Goal: Information Seeking & Learning: Learn about a topic

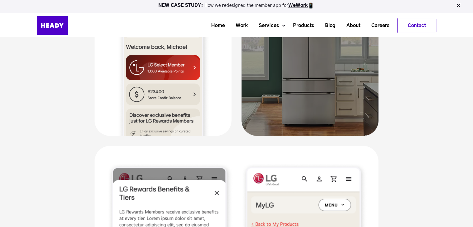
scroll to position [2020, 0]
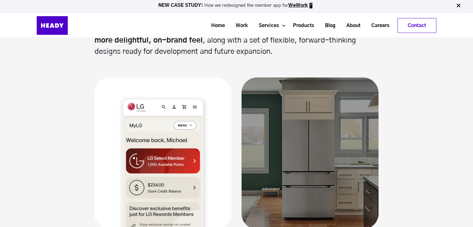
click at [440, 110] on section "Solution Heady conducted extensive user research to understand what customers t…" at bounding box center [236, 74] width 473 height 773
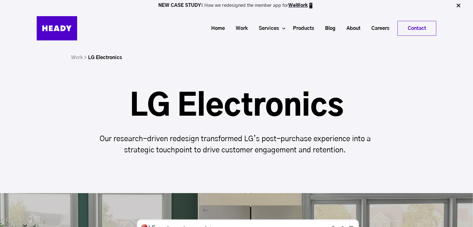
scroll to position [2020, 0]
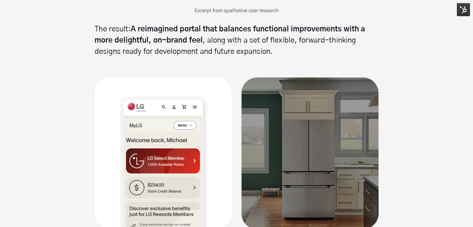
click at [459, 11] on img at bounding box center [462, 9] width 13 height 13
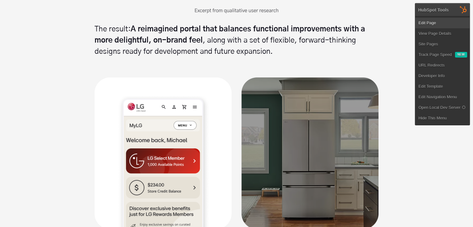
click at [435, 21] on link "Edit Page" at bounding box center [442, 23] width 54 height 11
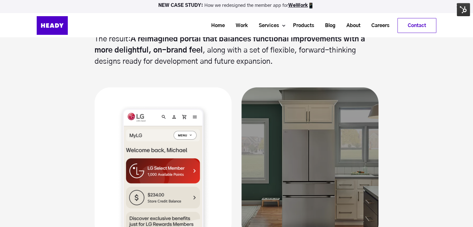
scroll to position [1958, 0]
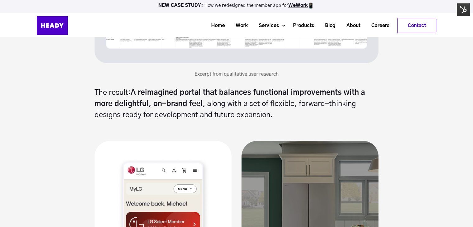
scroll to position [1912, 0]
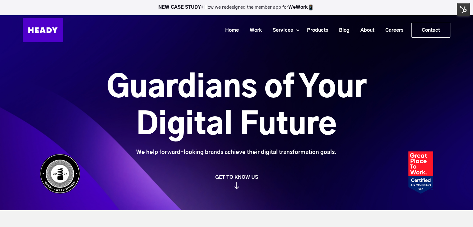
click at [462, 7] on img at bounding box center [462, 9] width 13 height 13
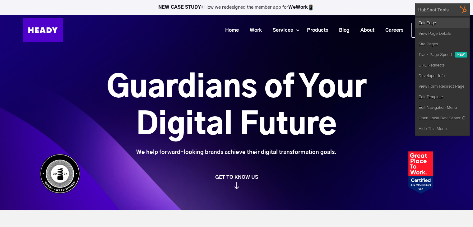
click at [433, 21] on link "Edit Page" at bounding box center [442, 23] width 54 height 11
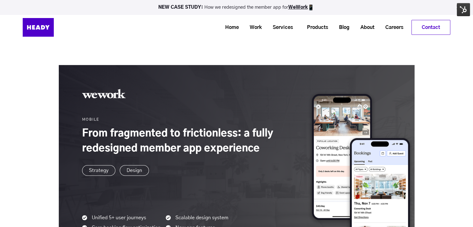
scroll to position [342, 0]
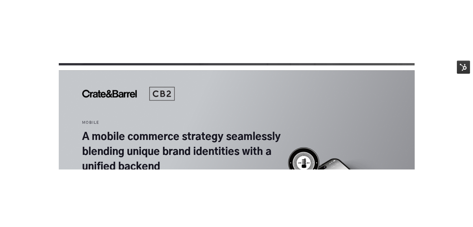
scroll to position [653, 0]
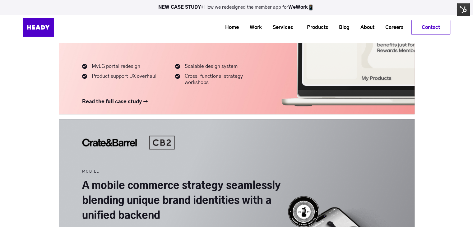
scroll to position [746, 0]
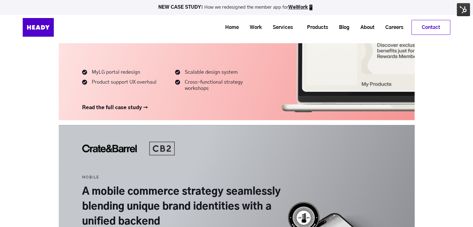
click at [17, 115] on div "Our Work MOBILE From fragmented to frictionless: a fully redesigned member app …" at bounding box center [236, 159] width 473 height 1022
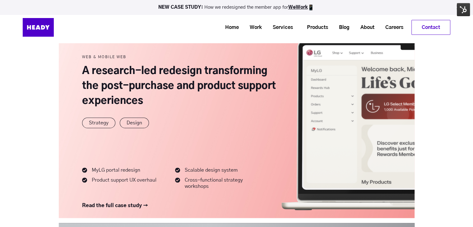
scroll to position [590, 0]
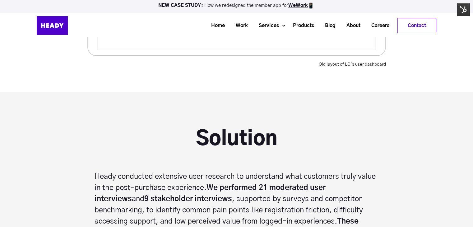
scroll to position [1616, 0]
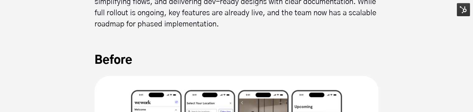
scroll to position [2051, 0]
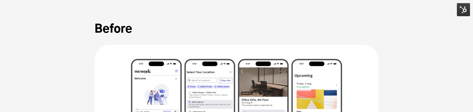
click at [465, 11] on img at bounding box center [462, 9] width 13 height 13
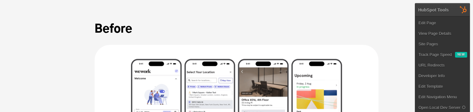
click at [438, 23] on link "Edit Page" at bounding box center [442, 23] width 54 height 11
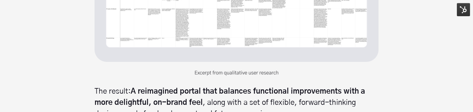
scroll to position [2020, 0]
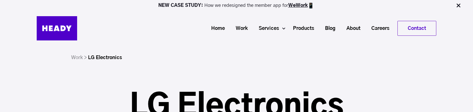
scroll to position [2020, 0]
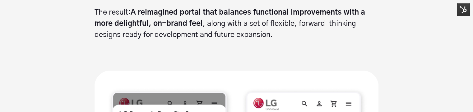
scroll to position [2051, 0]
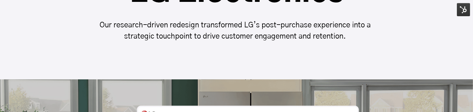
scroll to position [155, 0]
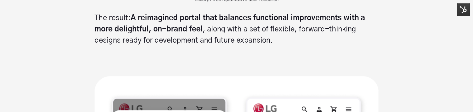
scroll to position [2082, 0]
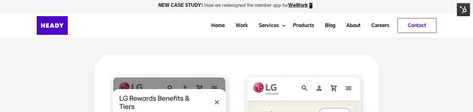
scroll to position [2051, 0]
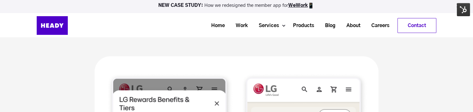
drag, startPoint x: 188, startPoint y: 48, endPoint x: 138, endPoint y: 66, distance: 53.2
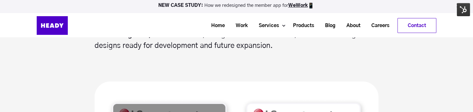
scroll to position [2020, 0]
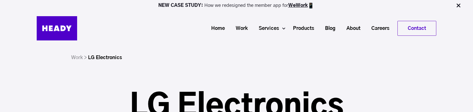
scroll to position [2020, 0]
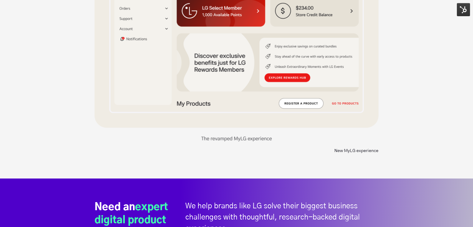
scroll to position [2517, 0]
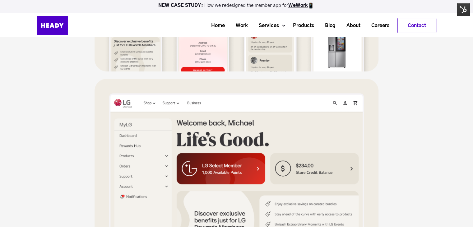
scroll to position [2051, 0]
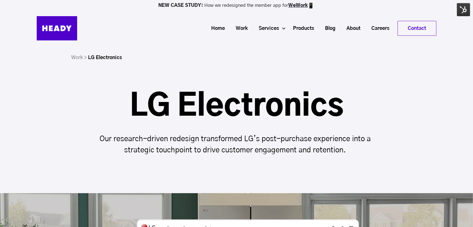
click at [53, 131] on div "LG Electronics Our research-driven redesign transformed LG’s post-purchase expe…" at bounding box center [236, 124] width 473 height 64
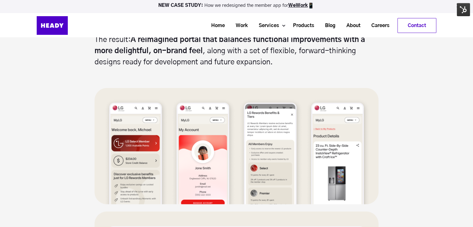
scroll to position [2007, 0]
